Goal: Find specific page/section: Find specific page/section

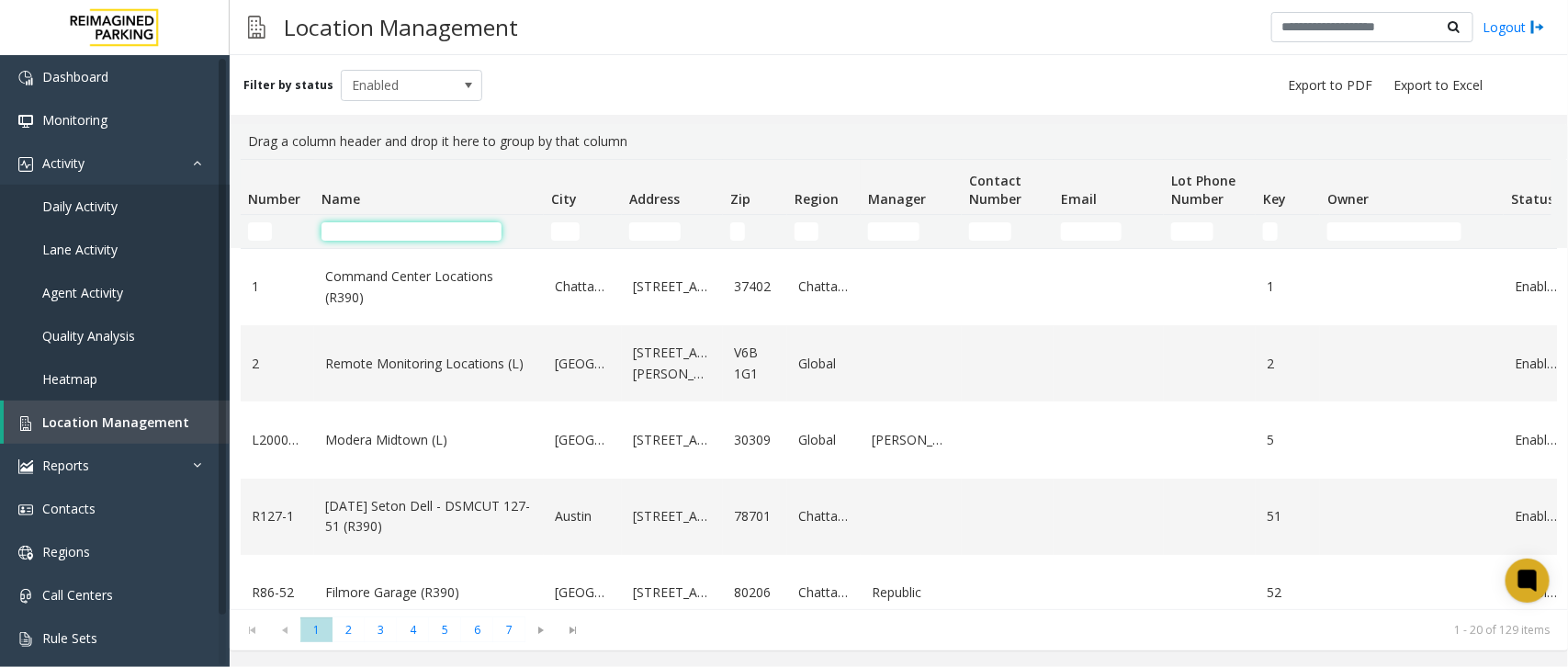
click at [410, 237] on input "Name Filter" at bounding box center [411, 231] width 180 height 18
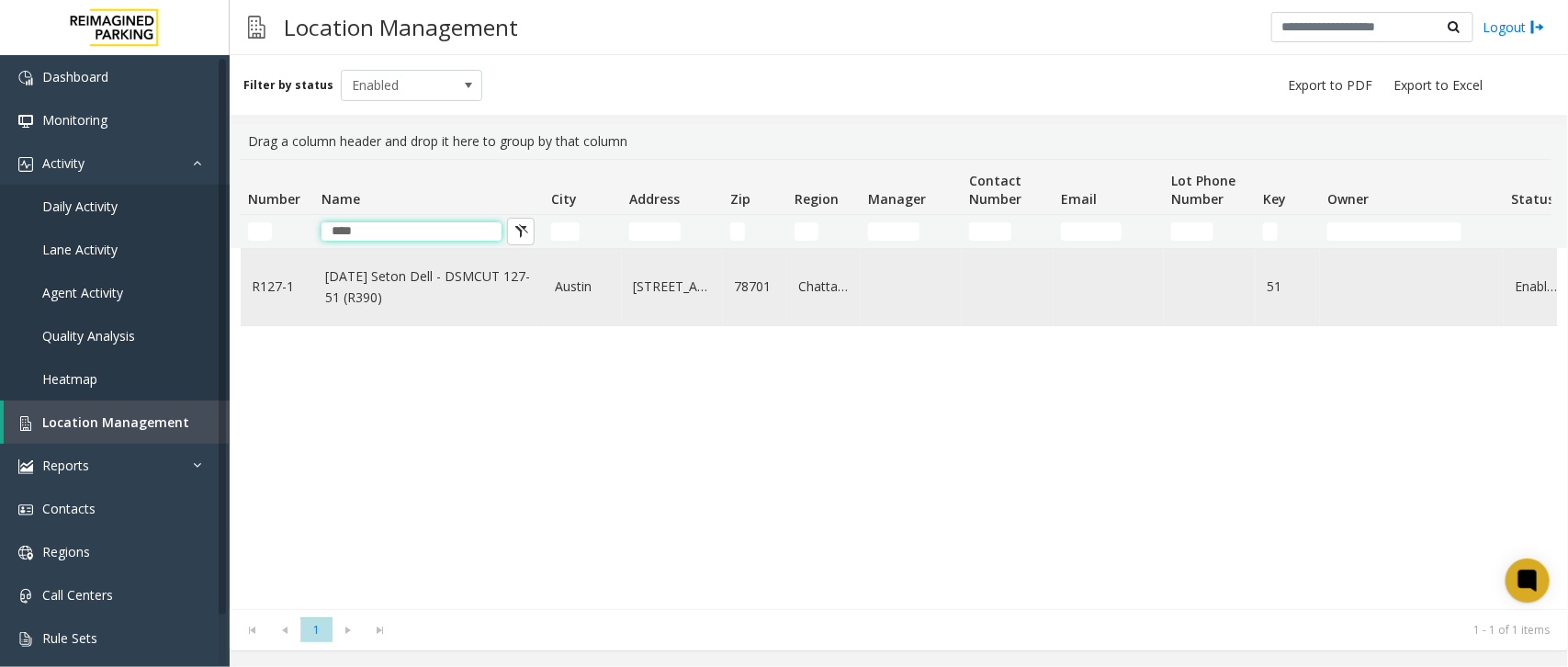
type input "****"
click at [397, 279] on link "[DATE] Seton Dell - DSMCUT 127-51 (R390)" at bounding box center [428, 287] width 207 height 42
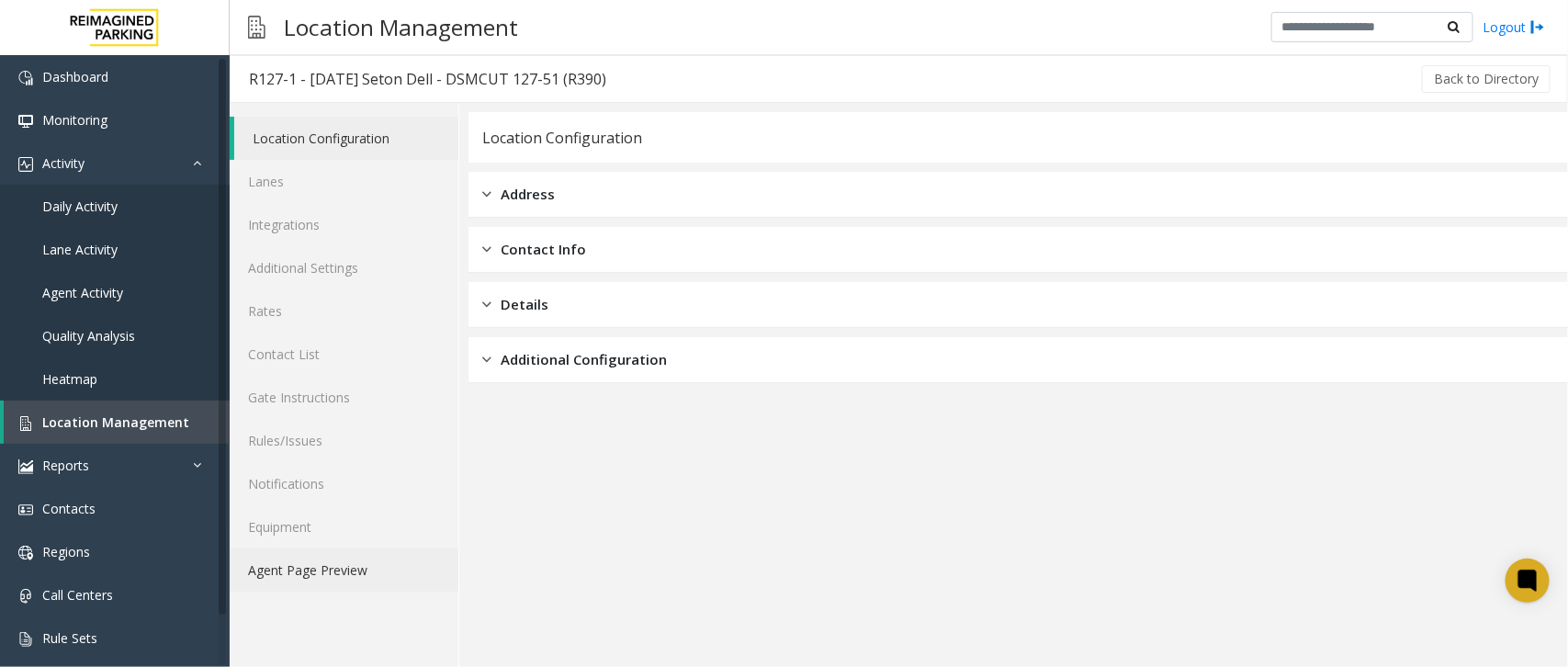
click at [342, 565] on link "Agent Page Preview" at bounding box center [343, 570] width 228 height 44
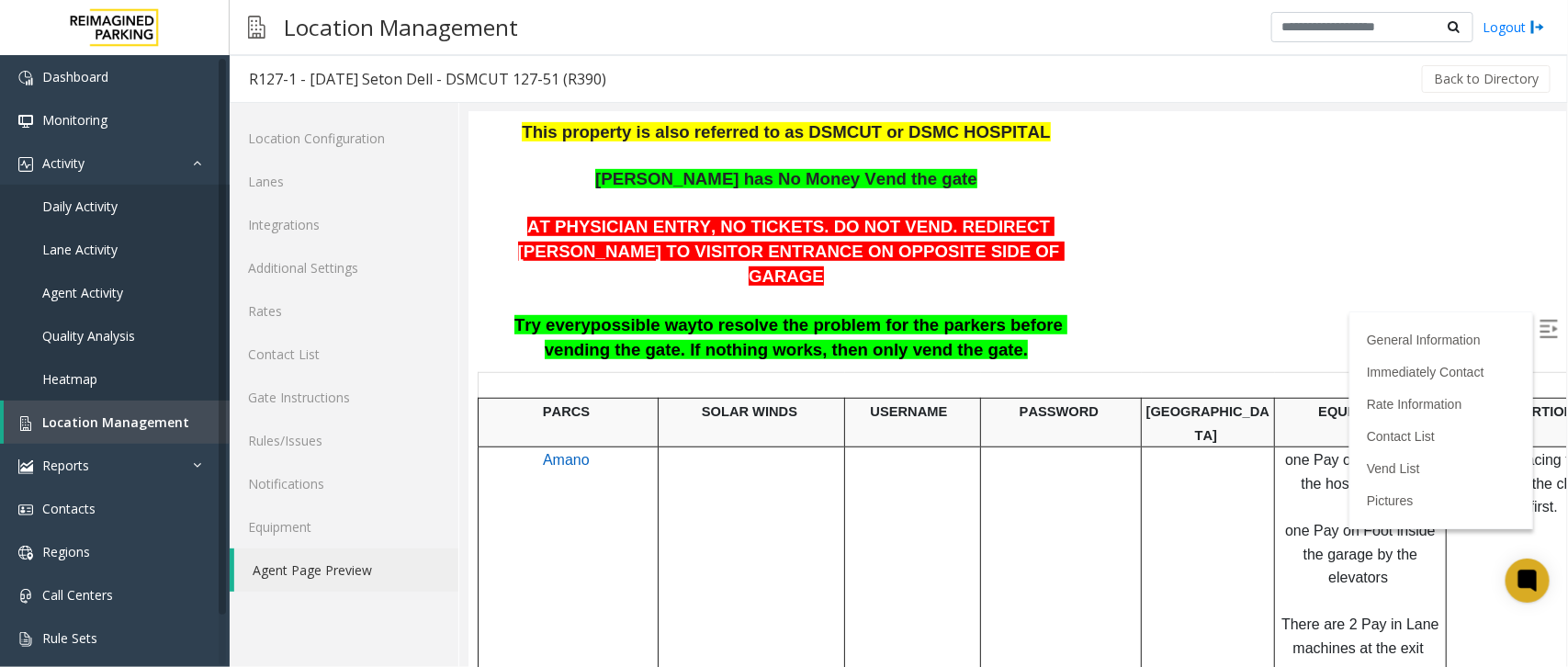
scroll to position [460, 0]
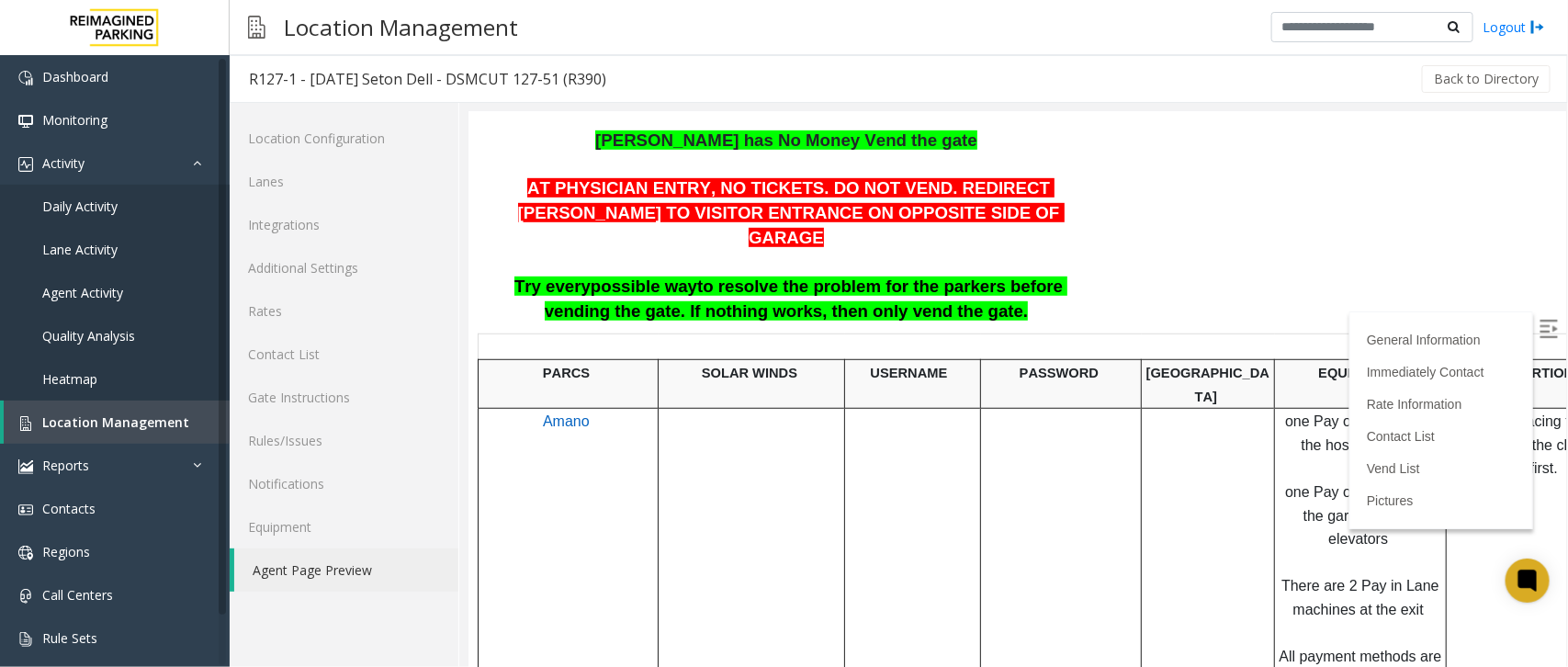
click at [1536, 332] on label at bounding box center [1549, 329] width 27 height 27
click at [184, 406] on link "Location Management" at bounding box center [117, 423] width 225 height 44
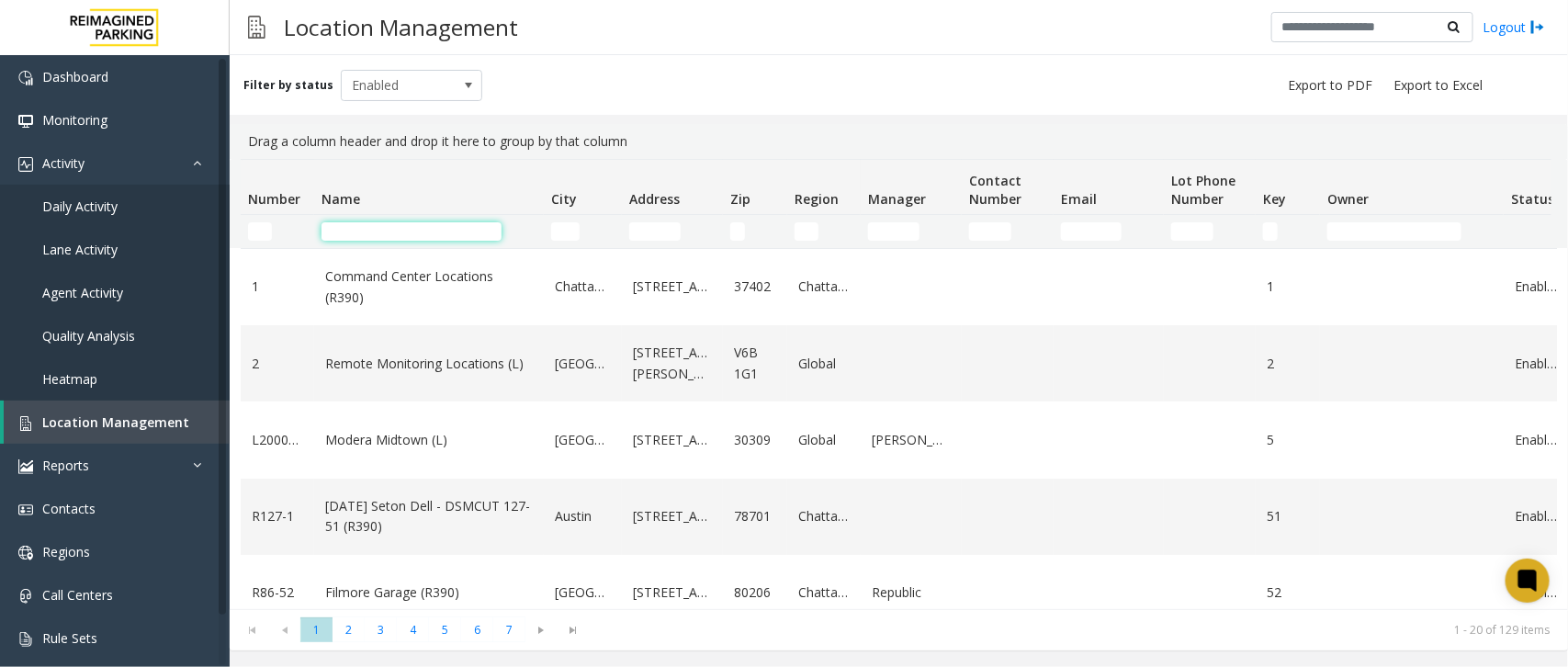
click at [342, 237] on input "Name Filter" at bounding box center [411, 231] width 180 height 18
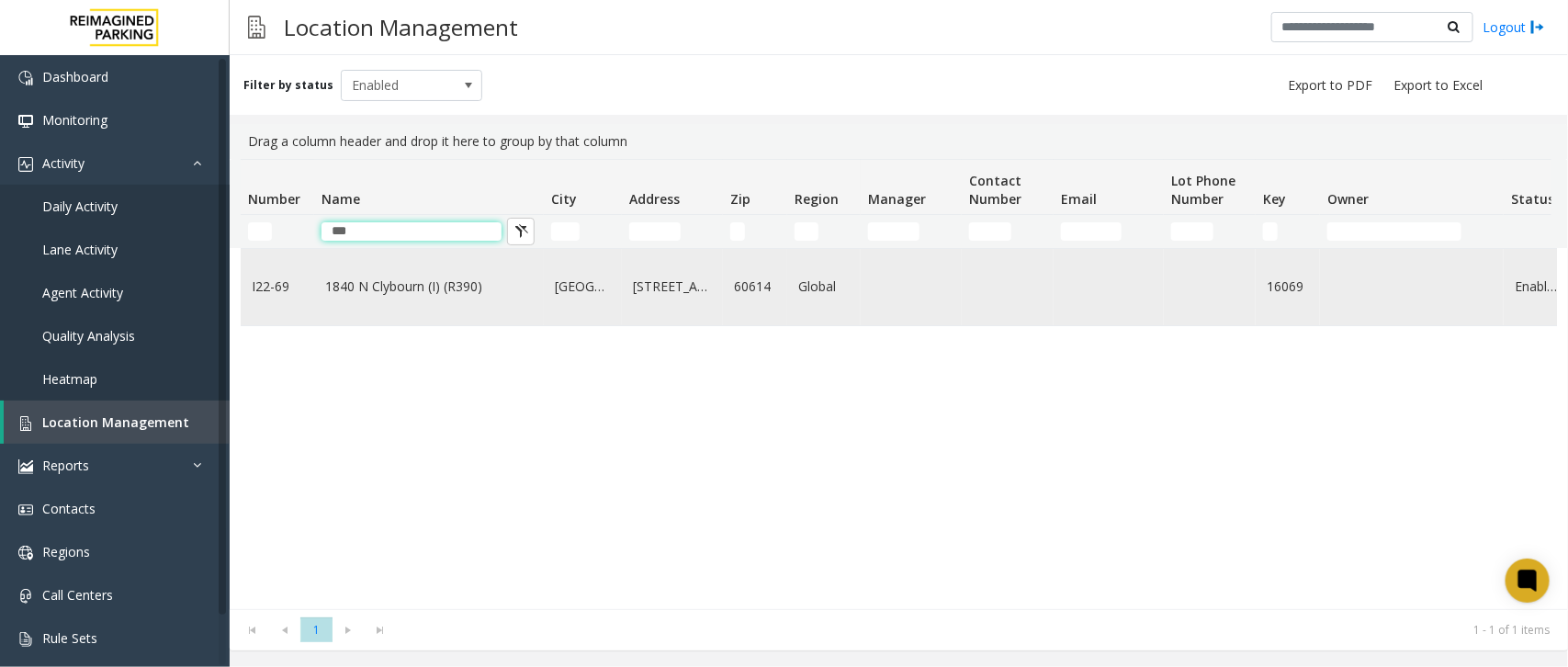
type input "***"
click at [392, 286] on link "1840 N Clybourn (I) (R390)" at bounding box center [428, 286] width 207 height 20
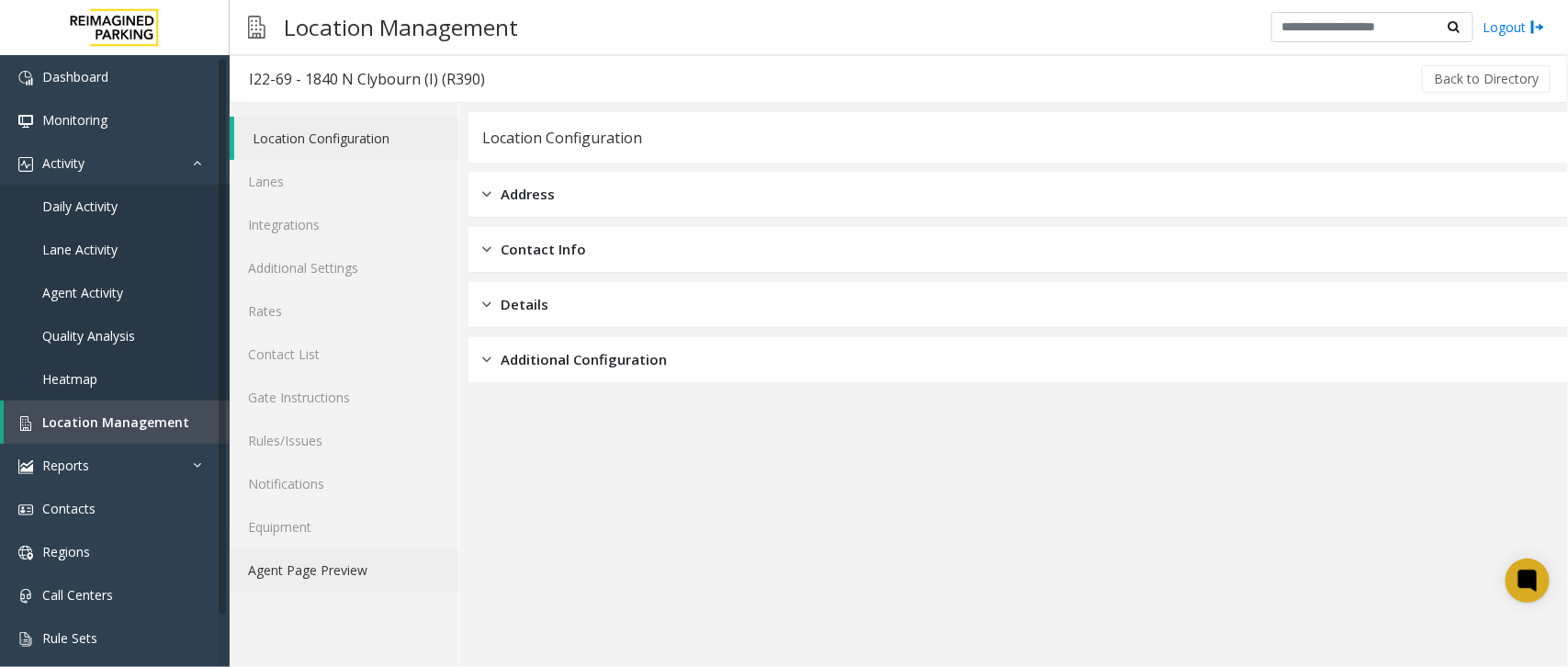
click at [411, 550] on link "Agent Page Preview" at bounding box center [343, 570] width 228 height 44
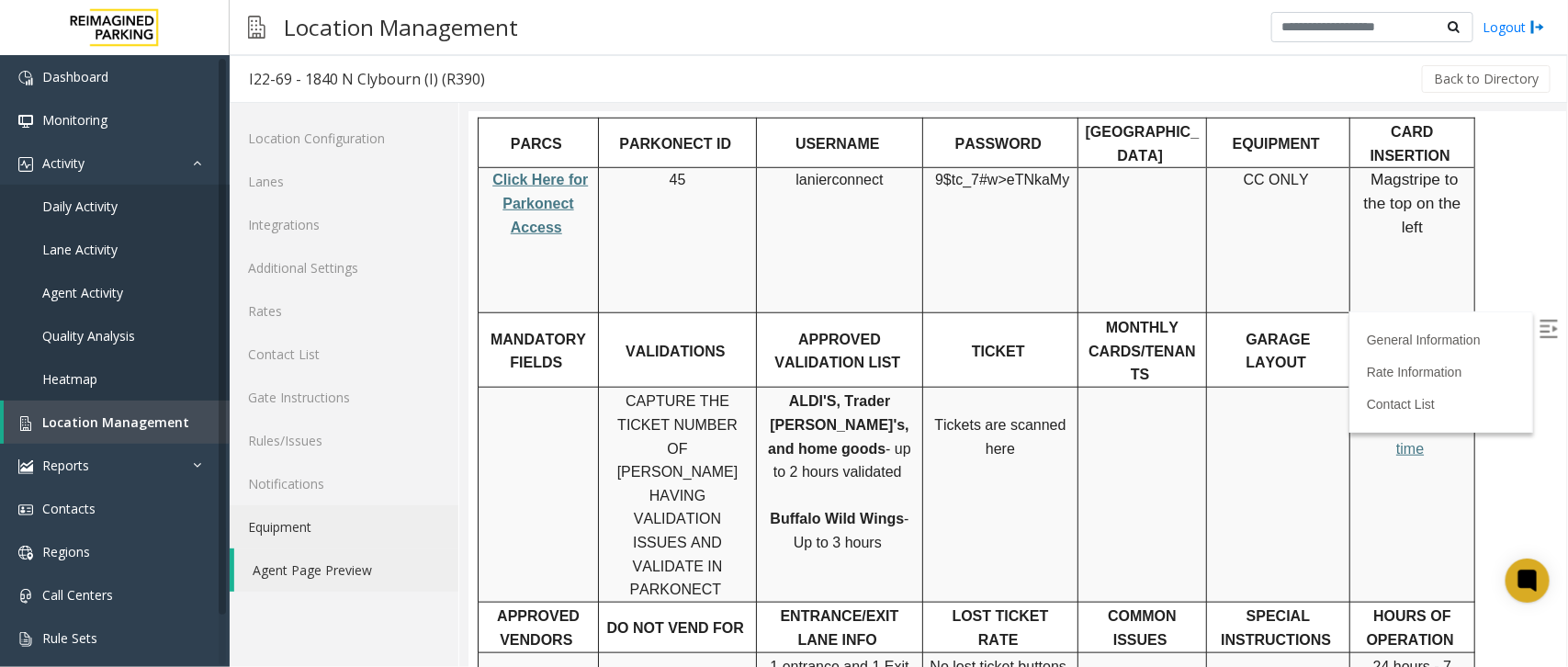
scroll to position [689, 0]
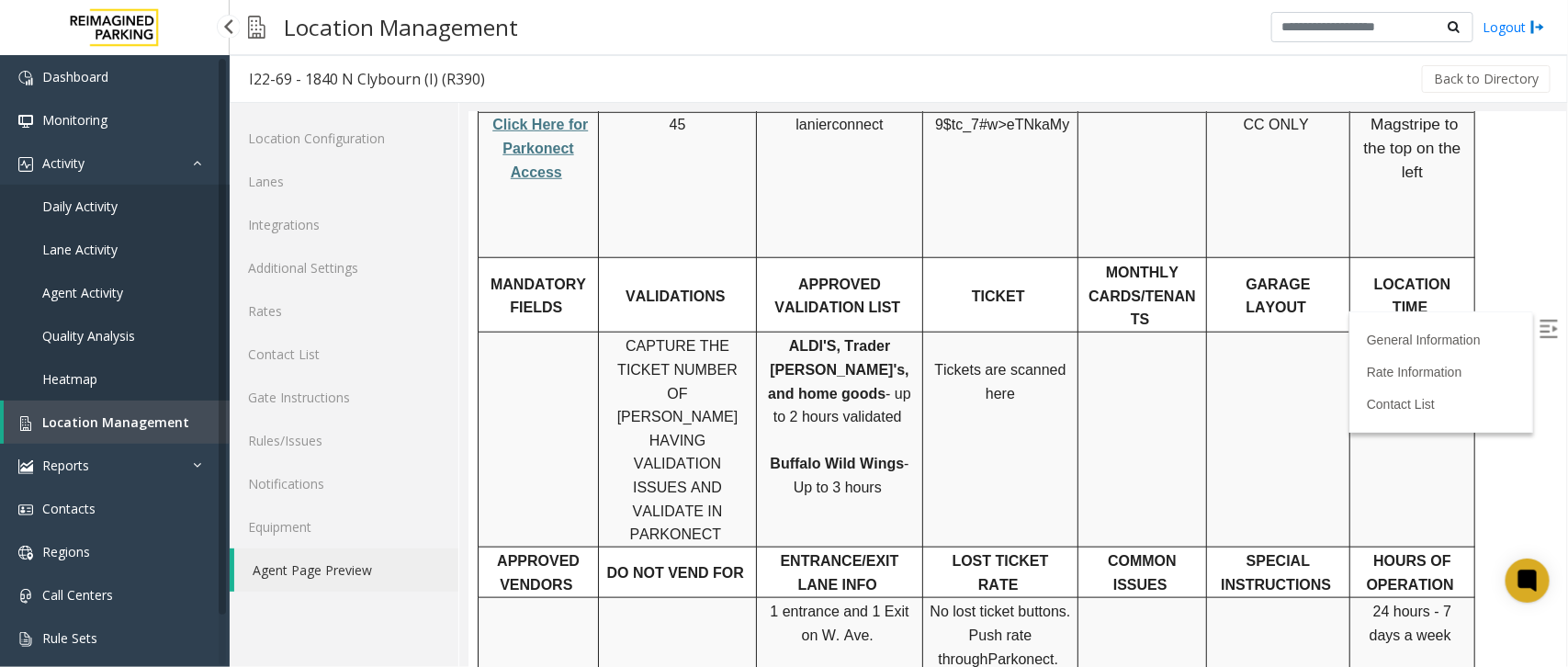
click at [203, 405] on link "Location Management" at bounding box center [117, 423] width 225 height 44
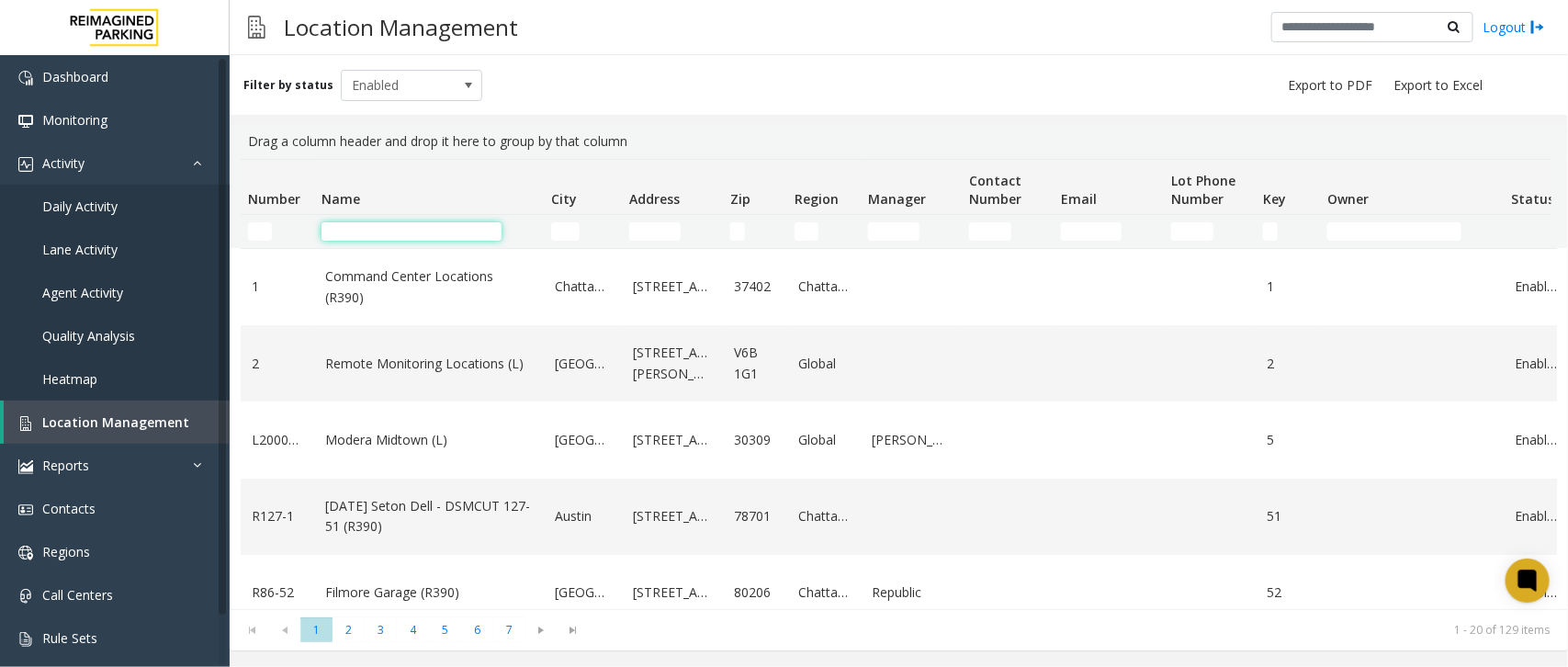
click at [409, 227] on input "Name Filter" at bounding box center [411, 231] width 180 height 18
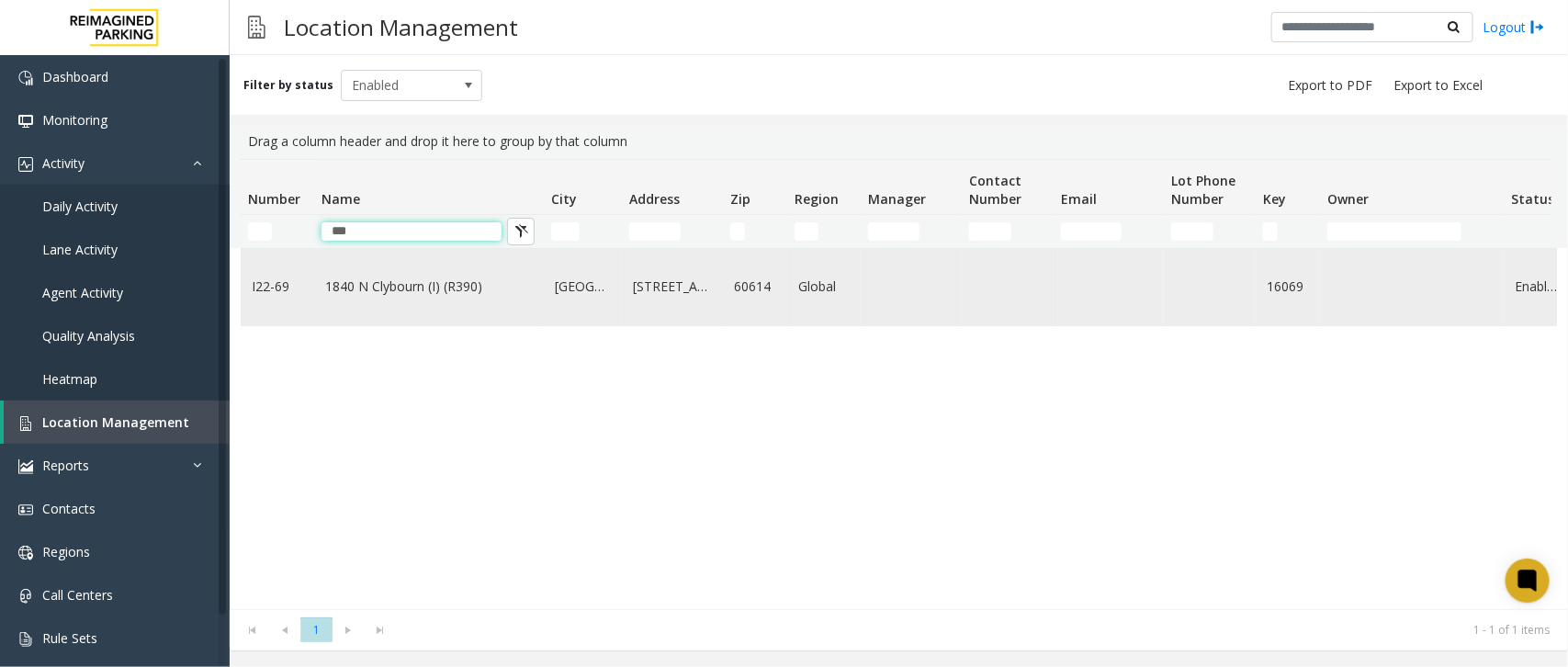
type input "***"
click at [420, 292] on link "1840 N Clybourn (I) (R390)" at bounding box center [428, 286] width 207 height 20
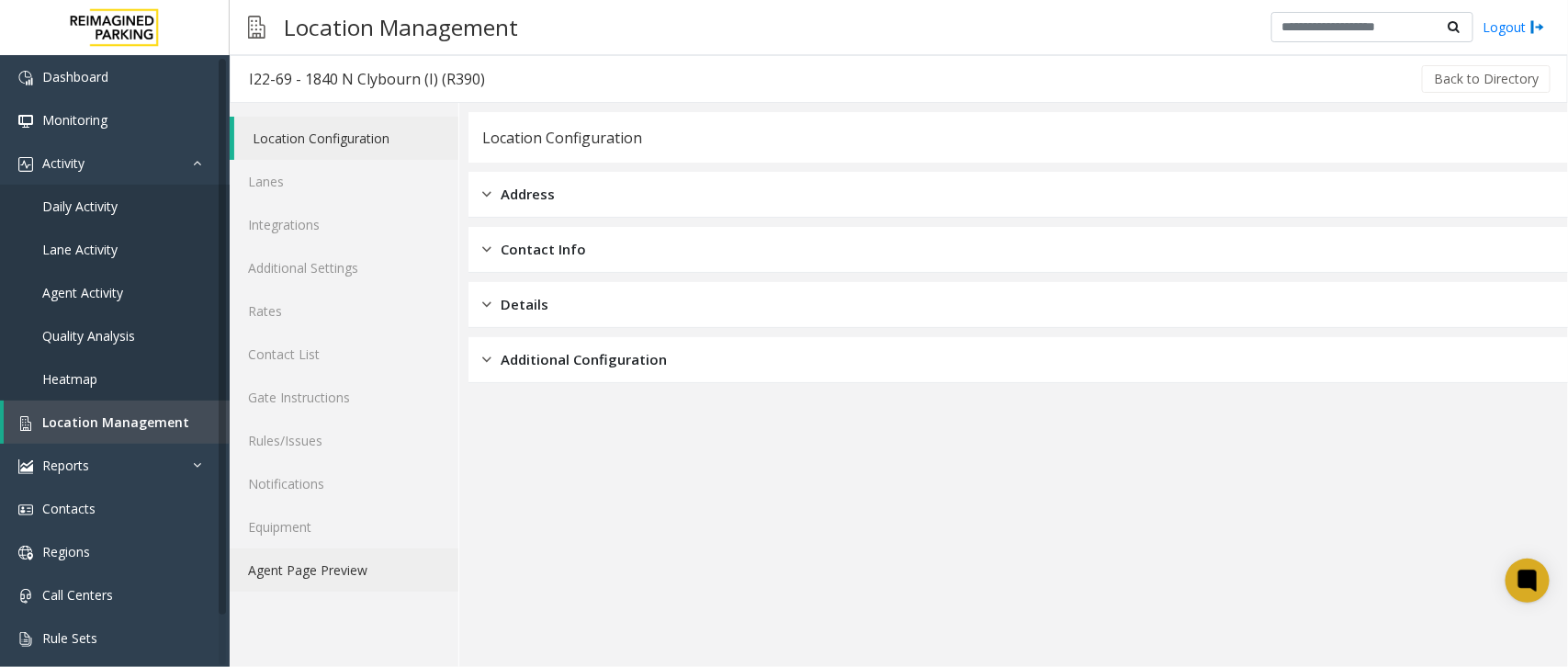
click at [311, 552] on link "Agent Page Preview" at bounding box center [343, 570] width 228 height 44
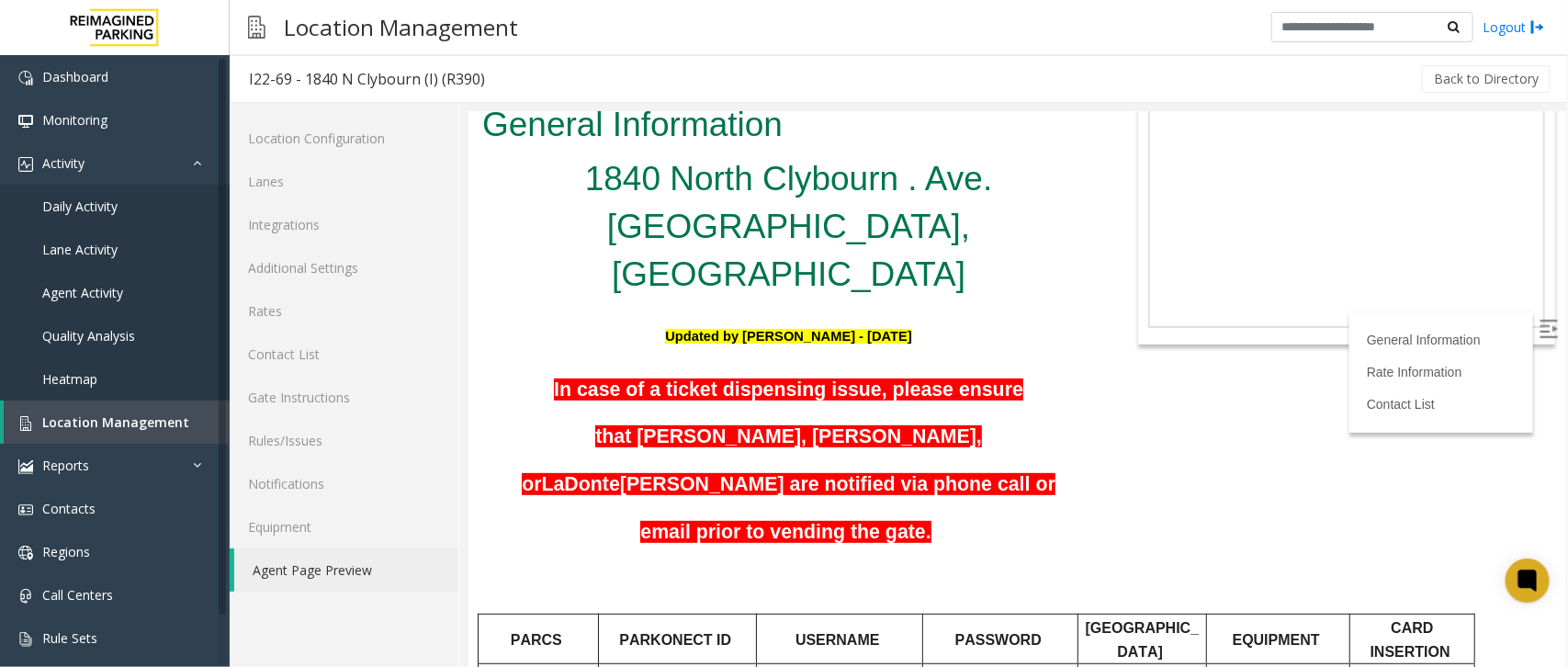
scroll to position [115, 0]
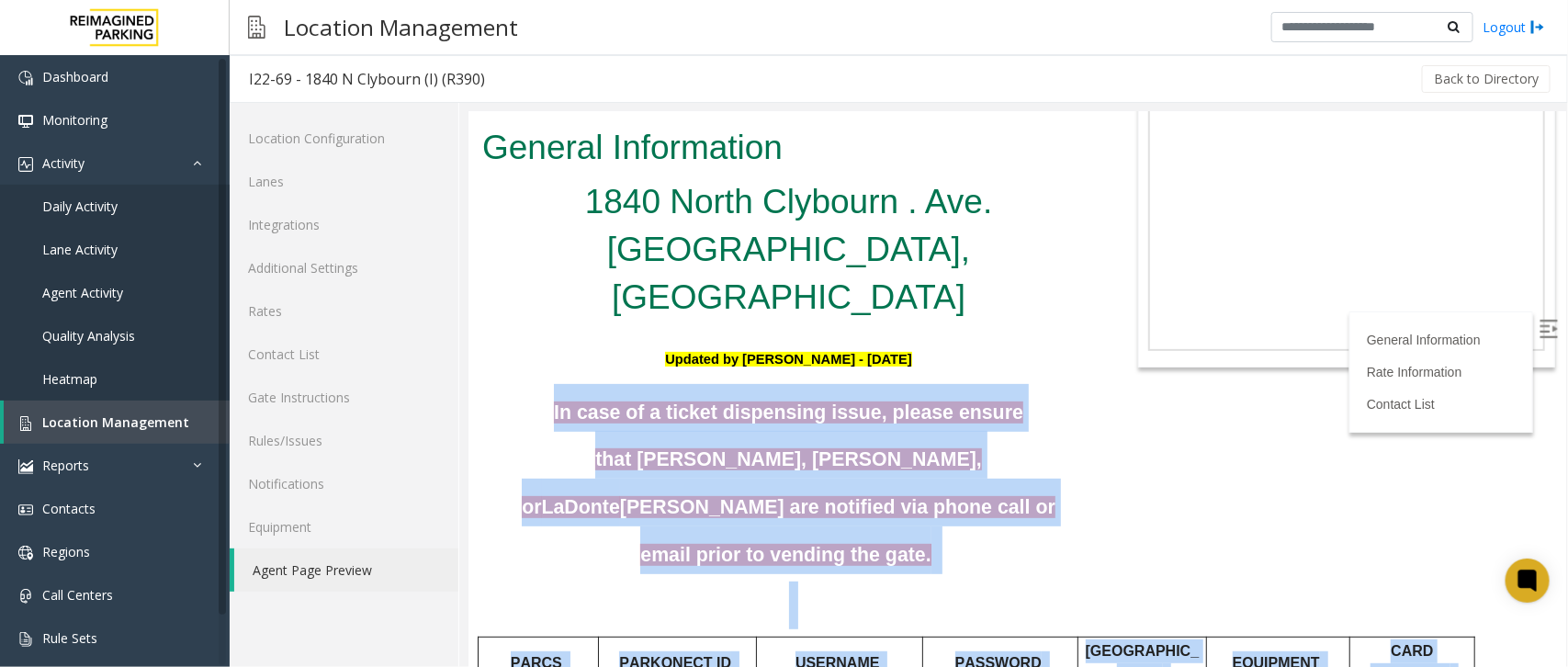
drag, startPoint x: 469, startPoint y: 296, endPoint x: 1287, endPoint y: 302, distance: 818.0
click at [1287, 302] on body "I22-69 - 1840 N Clybourn (I) (R390) General Information 1840 North Clybourn . A…" at bounding box center [1016, 273] width 1097 height 554
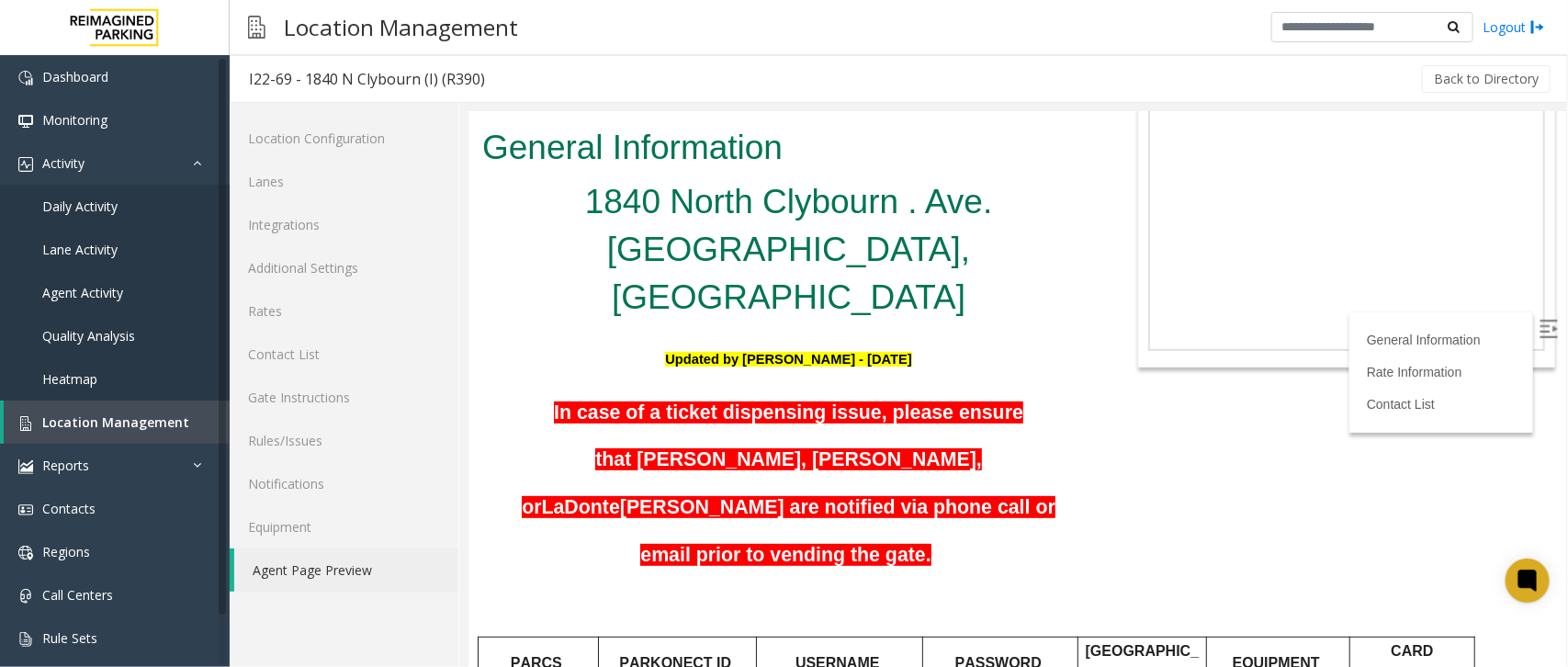
click at [1175, 457] on body "I22-69 - 1840 N Clybourn (I) (R390) General Information 1840 North Clybourn . A…" at bounding box center [1016, 273] width 1097 height 554
click at [189, 420] on link "Location Management" at bounding box center [117, 423] width 225 height 44
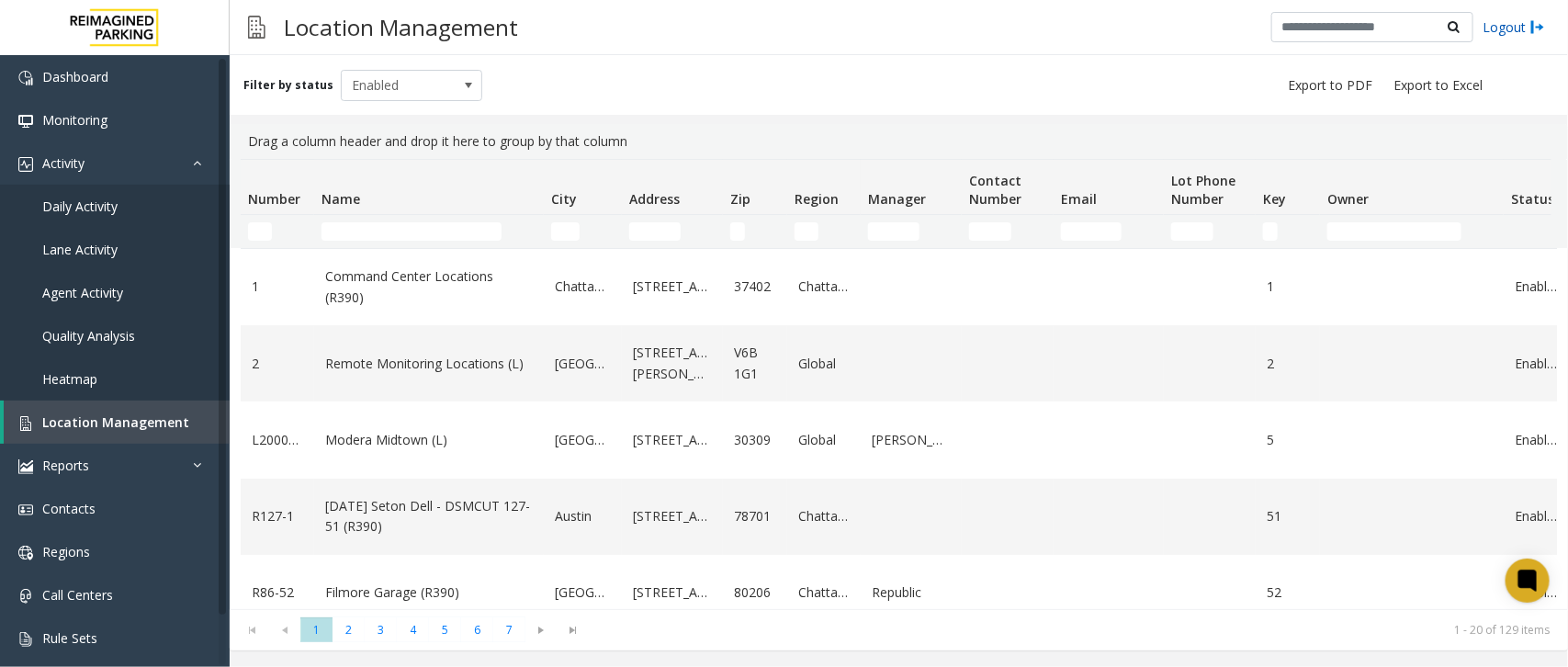
click at [1485, 30] on link "Logout" at bounding box center [1513, 27] width 63 height 19
